Goal: Transaction & Acquisition: Purchase product/service

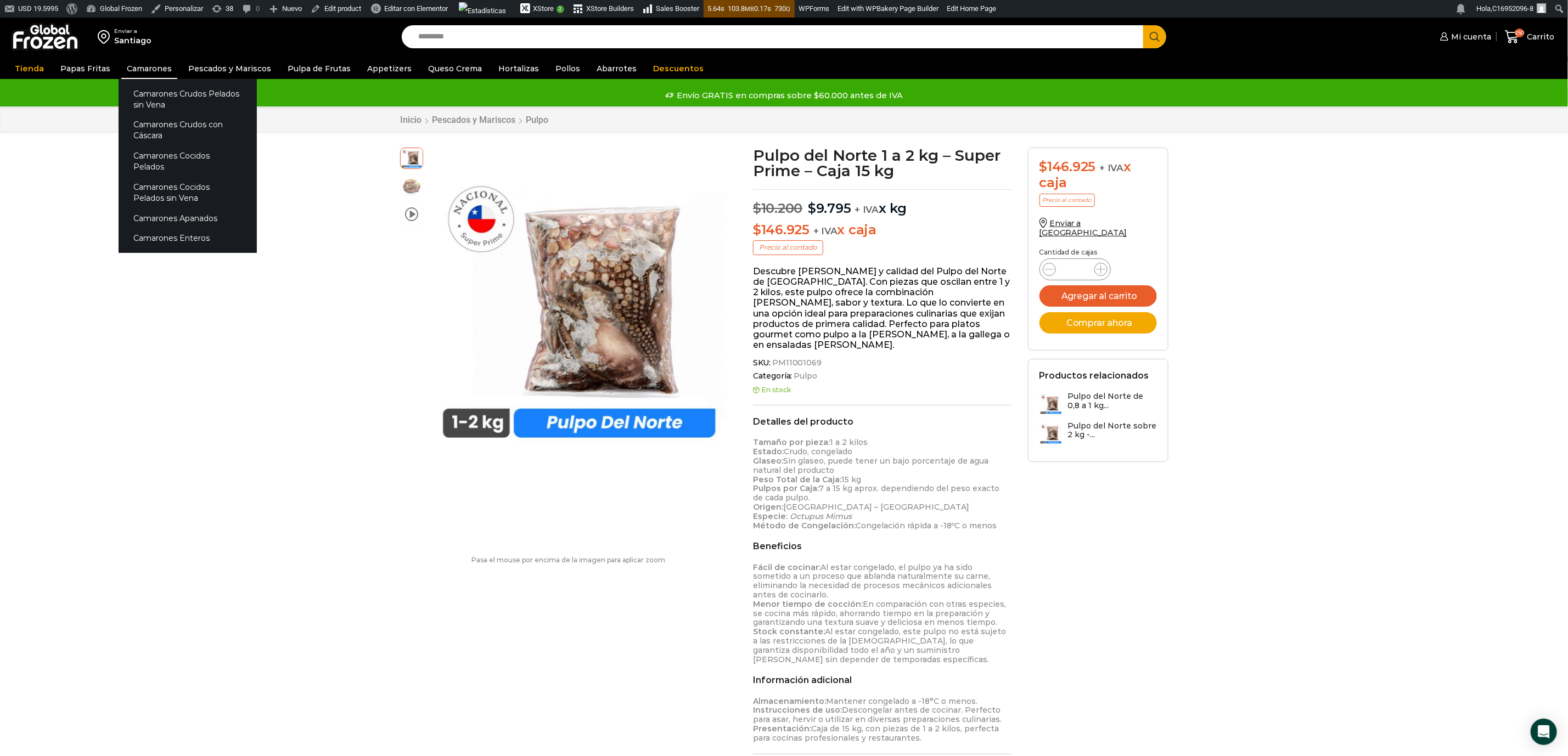
click at [139, 69] on link "Camarones" at bounding box center [149, 69] width 56 height 21
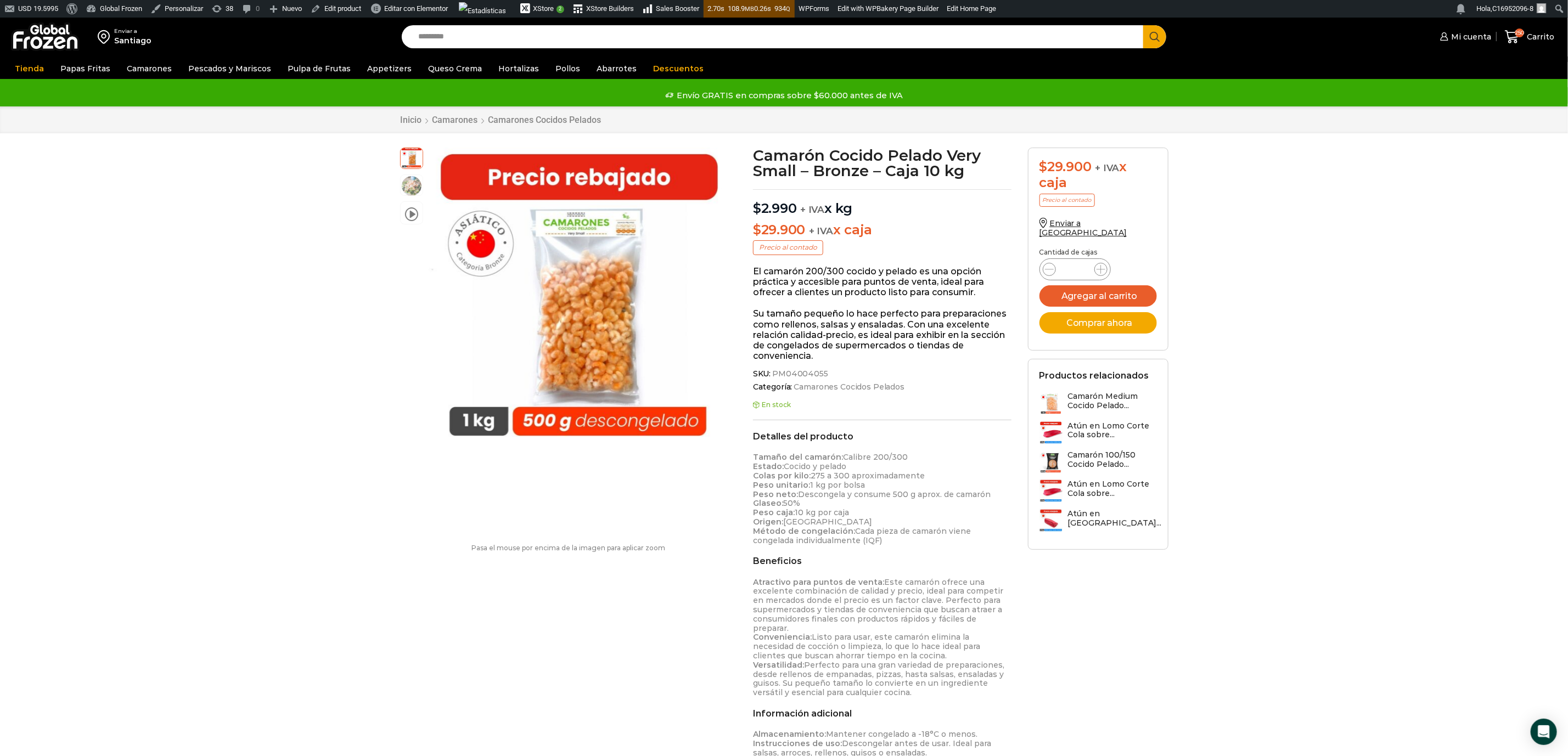
click at [214, 328] on div "Enviar a Santiago Search input Search Mi cuenta Pedidos" at bounding box center [784, 732] width 1568 height 1430
